Goal: Find contact information: Find contact information

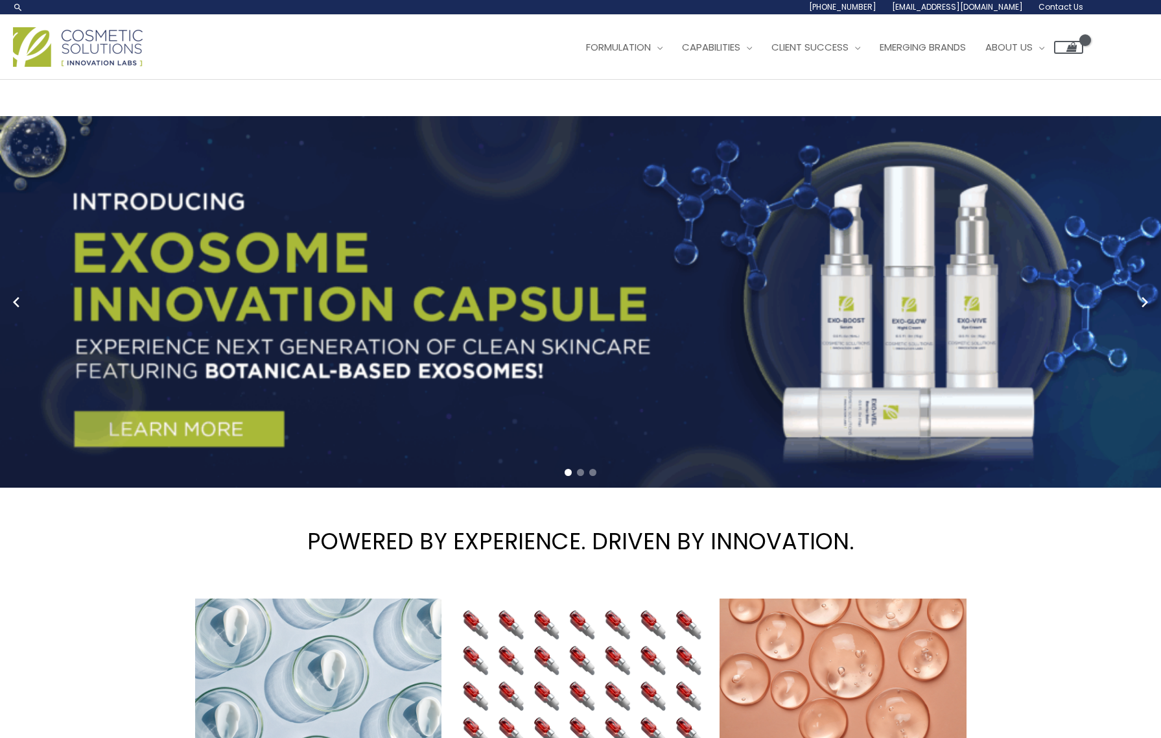
click at [1069, 8] on span "Contact Us" at bounding box center [1061, 6] width 45 height 11
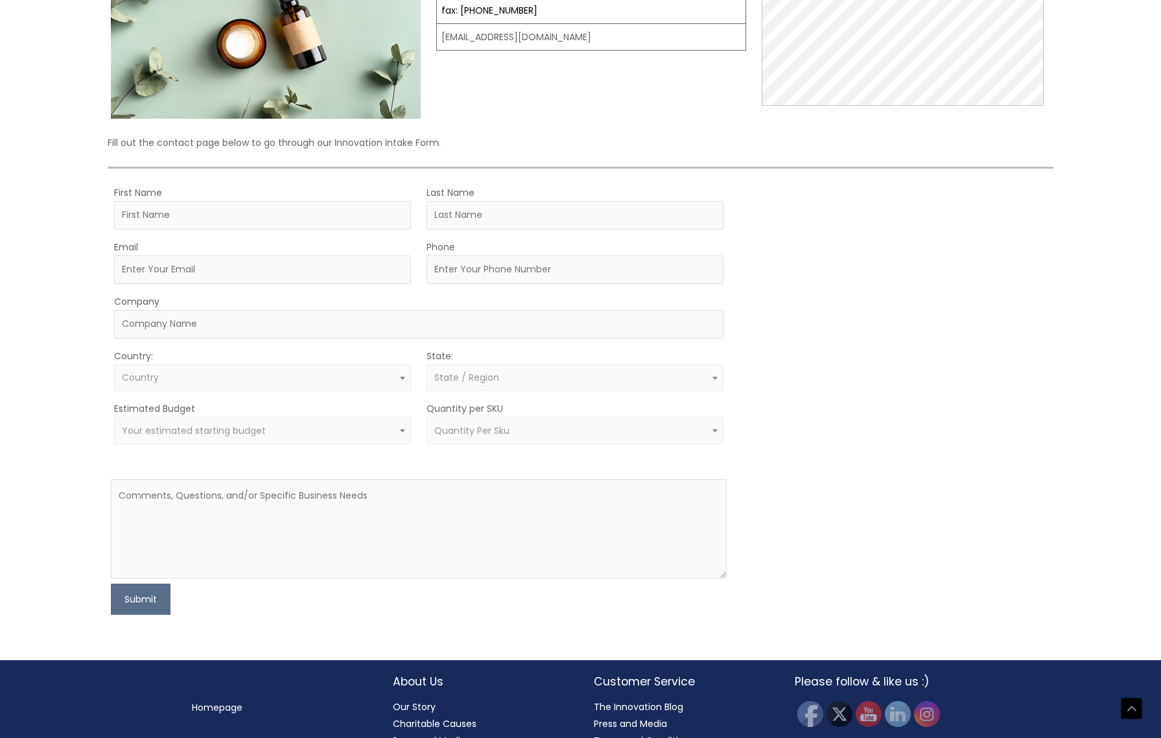
scroll to position [220, 0]
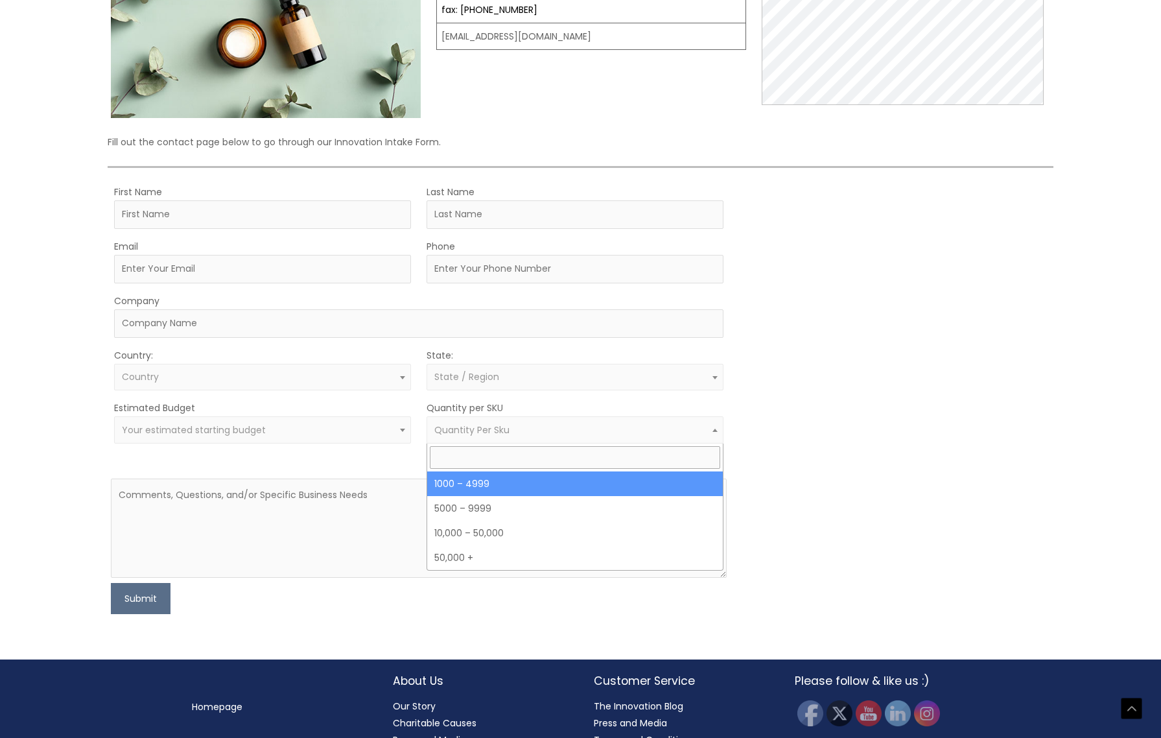
click at [497, 427] on span "Quantity Per Sku" at bounding box center [471, 429] width 75 height 13
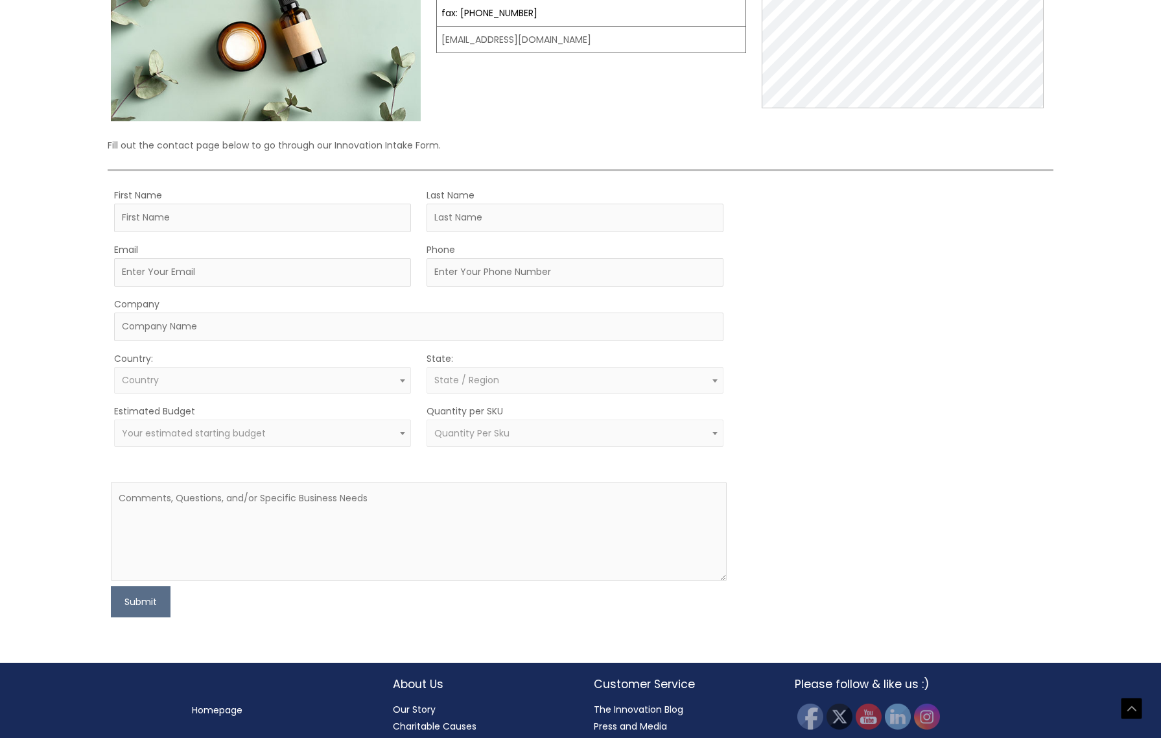
click at [831, 422] on div "MOQ TRIGGER STEP 2 TRIGGER" at bounding box center [897, 402] width 308 height 431
